Goal: Task Accomplishment & Management: Manage account settings

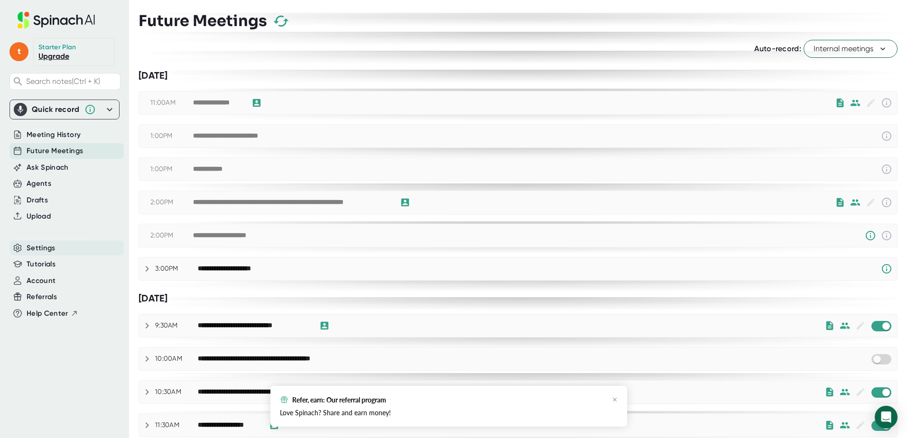
click at [55, 252] on div "Settings" at bounding box center [66, 249] width 114 height 16
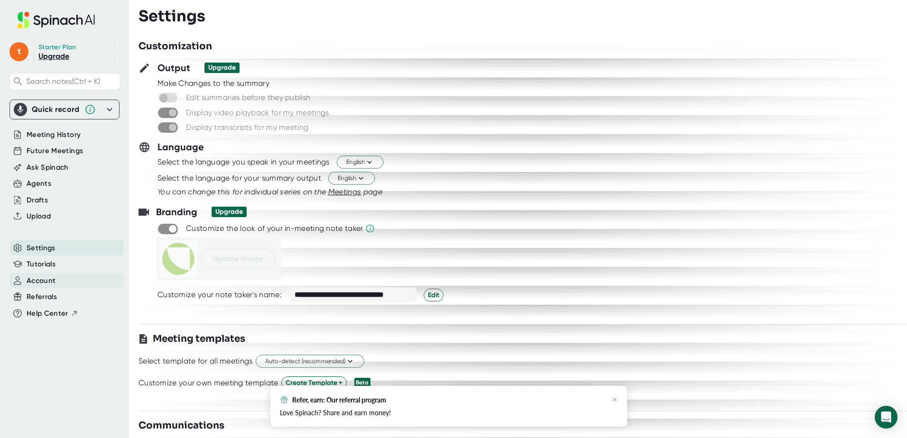
click at [50, 282] on span "Account" at bounding box center [41, 281] width 29 height 11
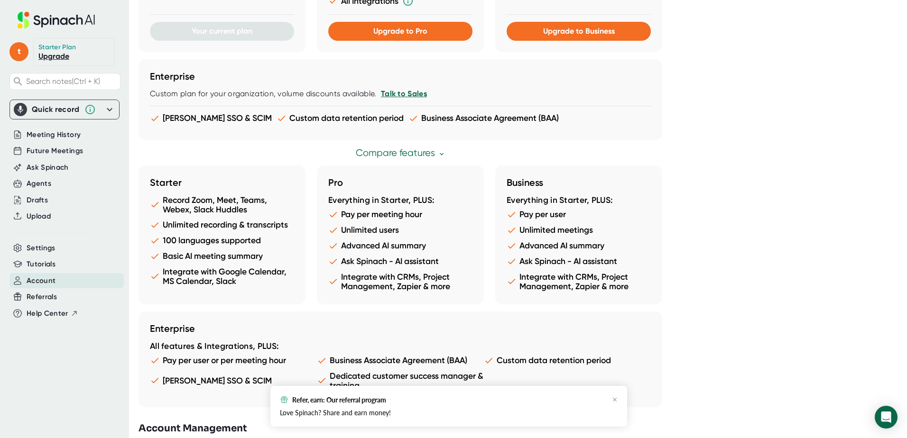
scroll to position [447, 0]
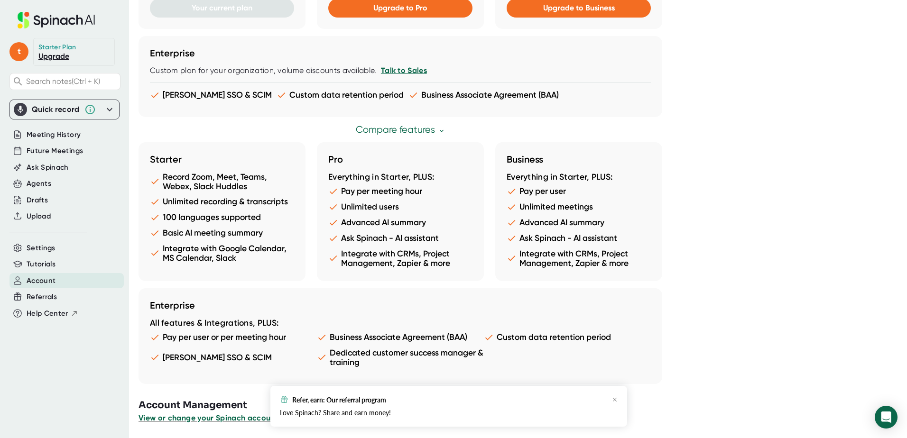
click at [238, 421] on span "View or change your Spinach account" at bounding box center [208, 418] width 139 height 9
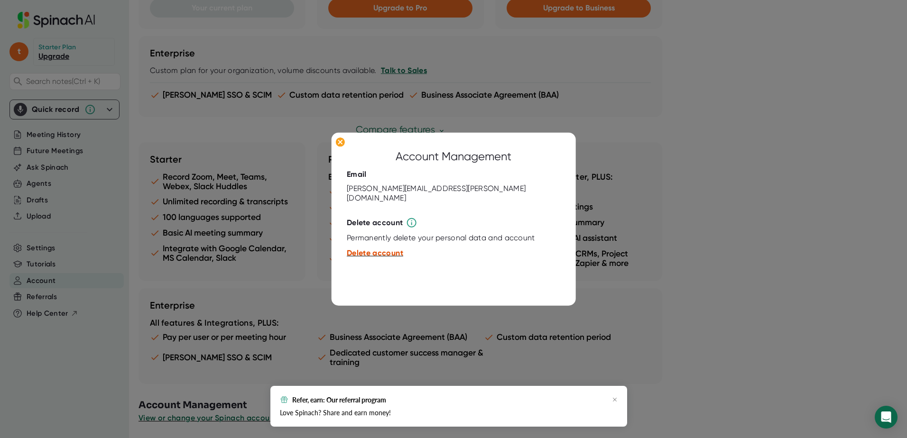
click at [387, 249] on span "Delete account" at bounding box center [375, 253] width 56 height 9
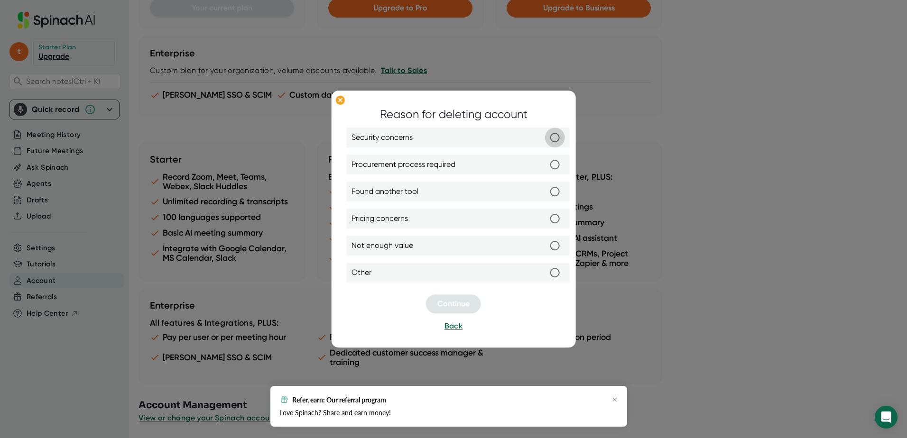
click at [557, 138] on input "Security concerns" at bounding box center [555, 138] width 20 height 20
radio input "true"
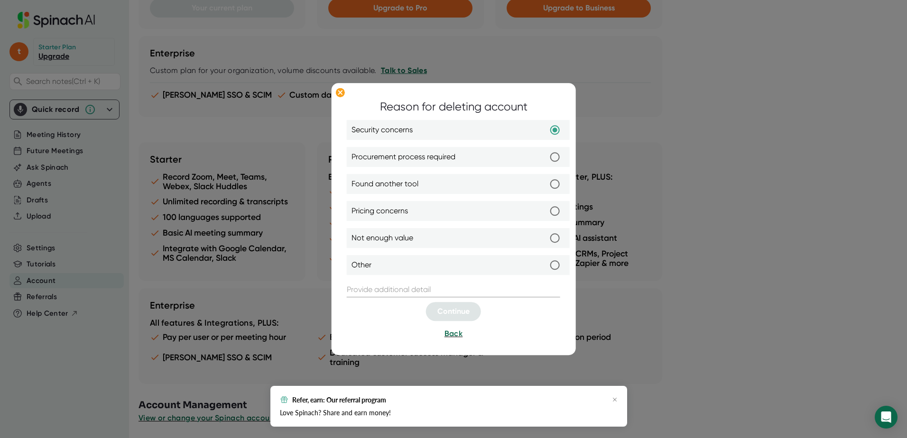
click at [466, 293] on input "text" at bounding box center [453, 290] width 213 height 15
type input "H"
click at [405, 291] on input "too many HIPAA calls" at bounding box center [453, 290] width 213 height 15
type input "too many HIPAA protected calls"
click at [474, 310] on button "Continue" at bounding box center [453, 312] width 55 height 19
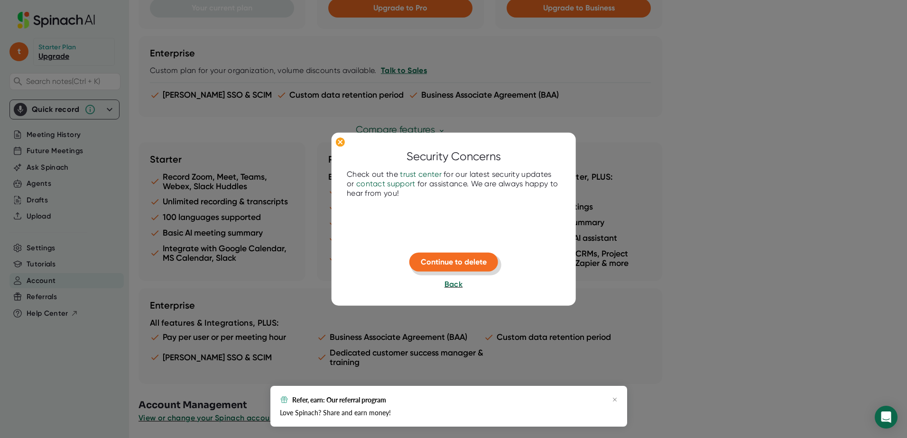
click at [473, 258] on span "Continue to delete" at bounding box center [454, 262] width 66 height 9
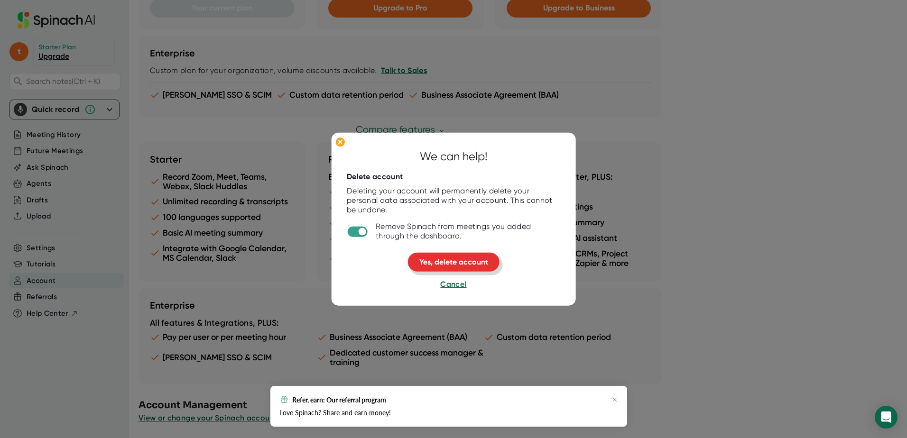
click at [477, 259] on span "Yes, delete account" at bounding box center [453, 262] width 69 height 9
